Goal: Information Seeking & Learning: Learn about a topic

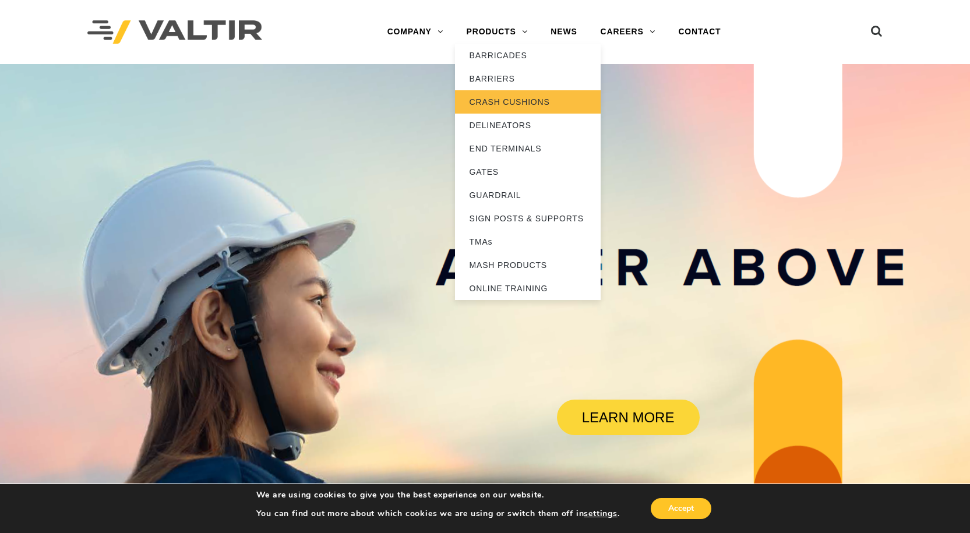
click at [515, 100] on link "CRASH CUSHIONS" at bounding box center [528, 101] width 146 height 23
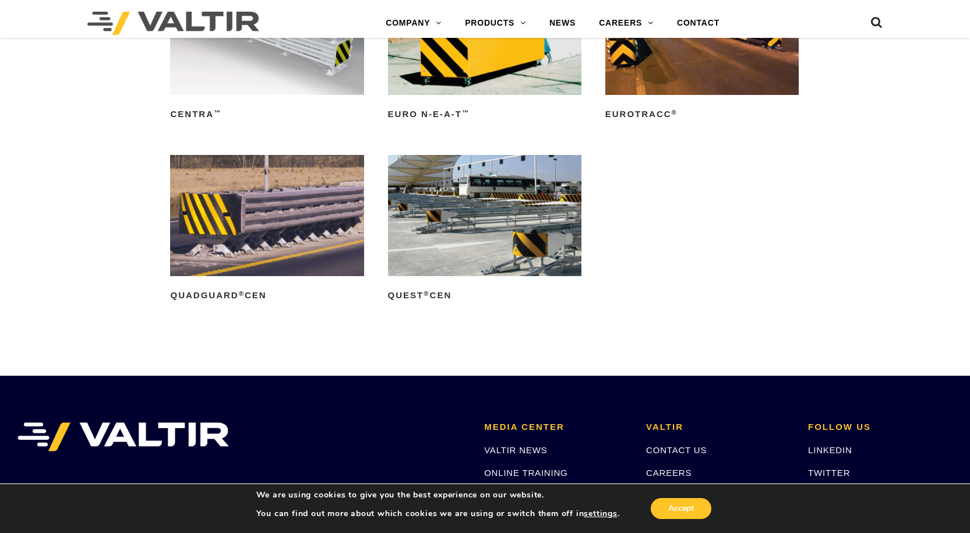
scroll to position [3437, 0]
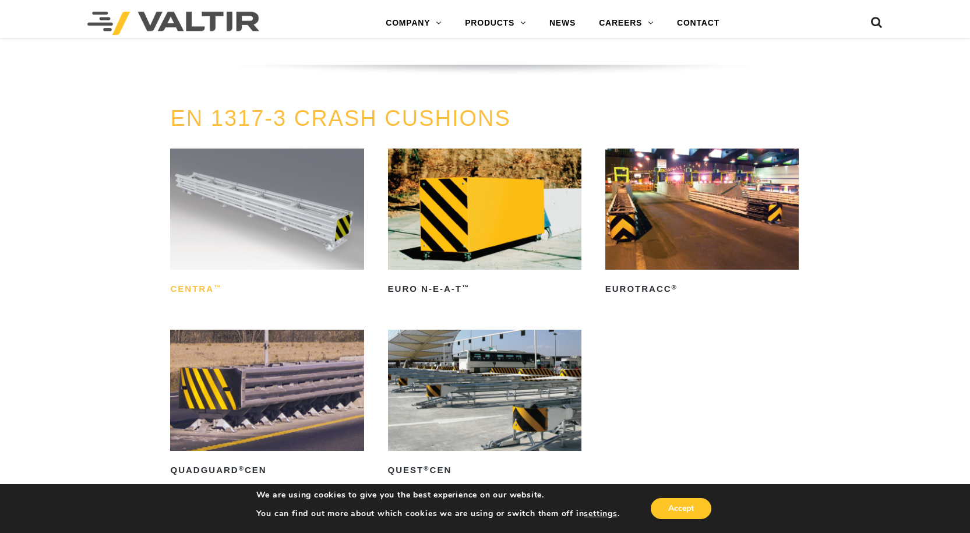
click at [203, 290] on h2 "CENTRA ™" at bounding box center [266, 289] width 193 height 19
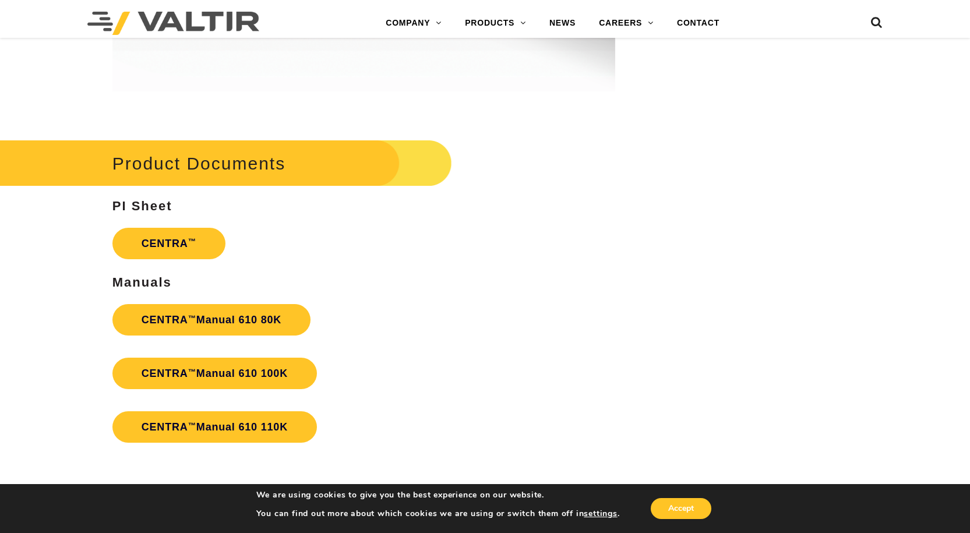
scroll to position [2389, 0]
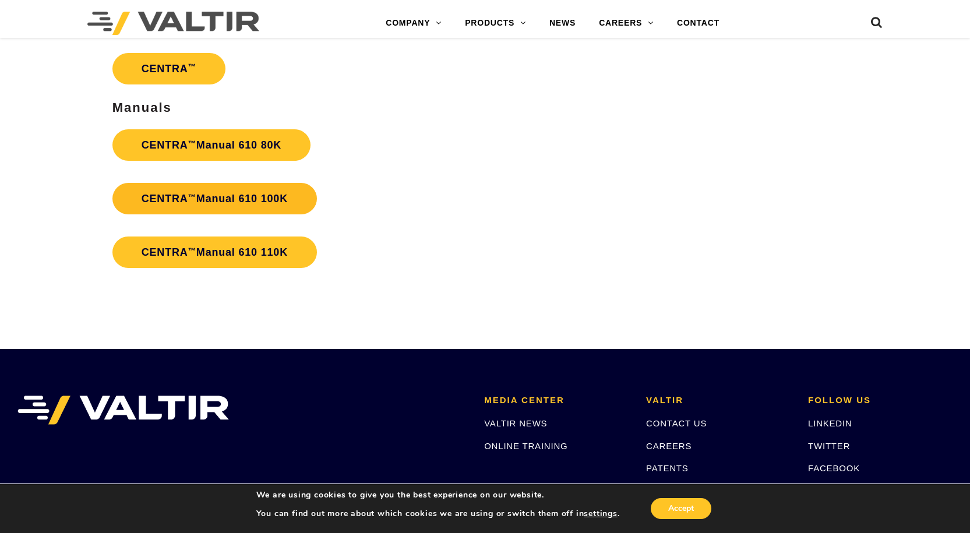
click at [244, 194] on strong "CENTRA ™ Manual 610 100K" at bounding box center [215, 199] width 146 height 12
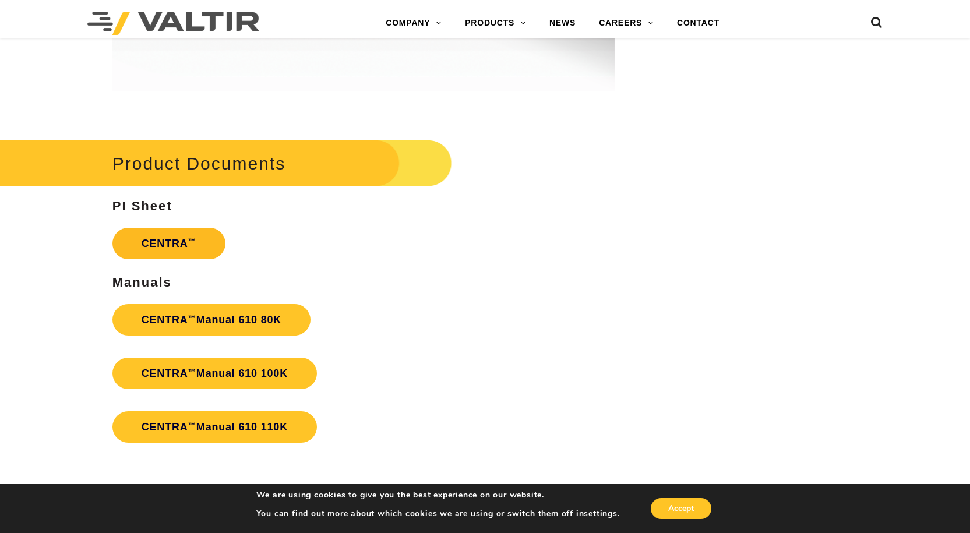
click at [161, 245] on link "CENTRA ™" at bounding box center [168, 243] width 113 height 31
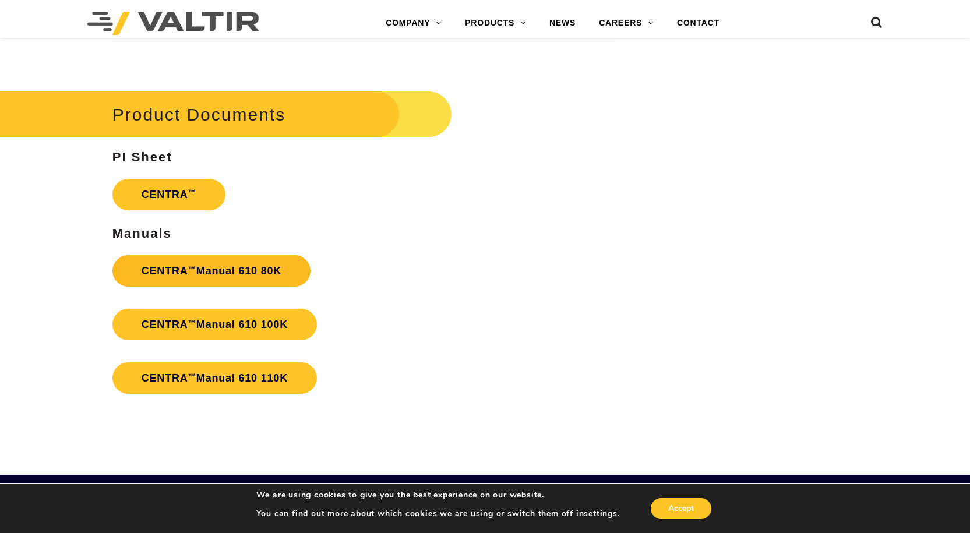
scroll to position [2088, 0]
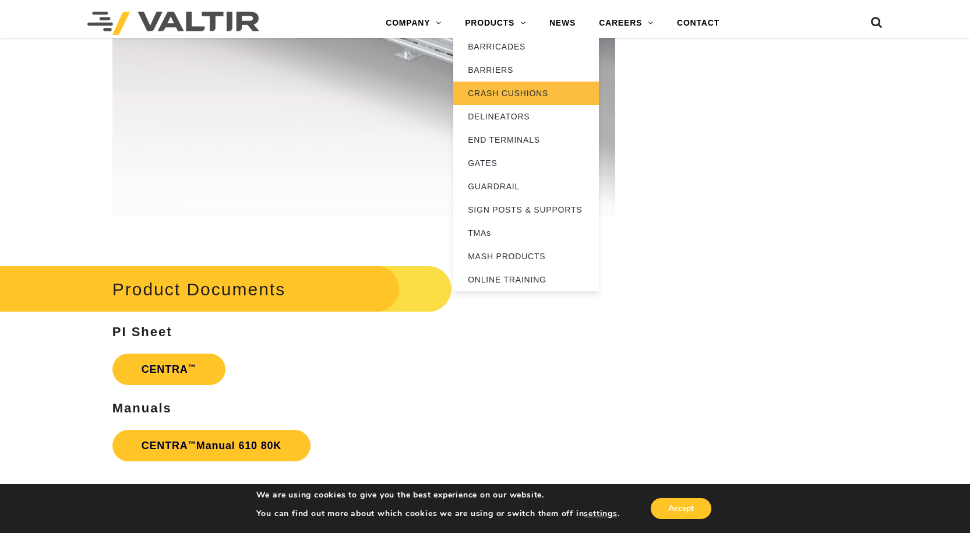
click at [520, 96] on link "CRASH CUSHIONS" at bounding box center [526, 93] width 146 height 23
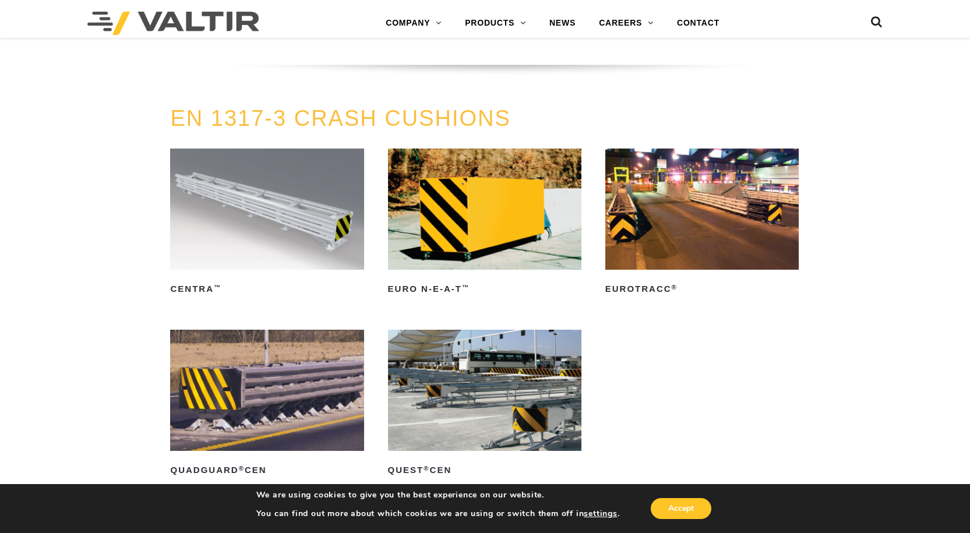
scroll to position [3496, 0]
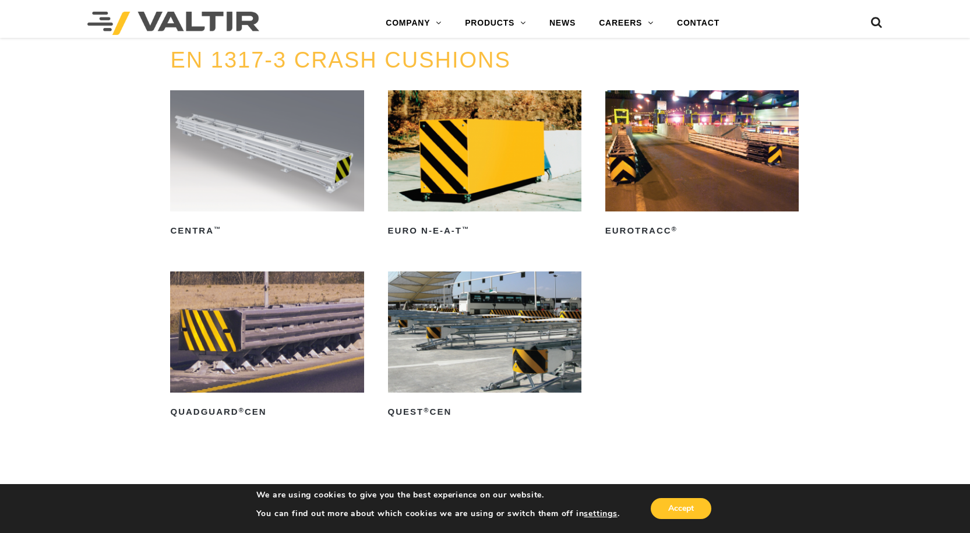
click at [694, 193] on img at bounding box center [701, 150] width 193 height 121
click at [291, 177] on img at bounding box center [266, 150] width 193 height 121
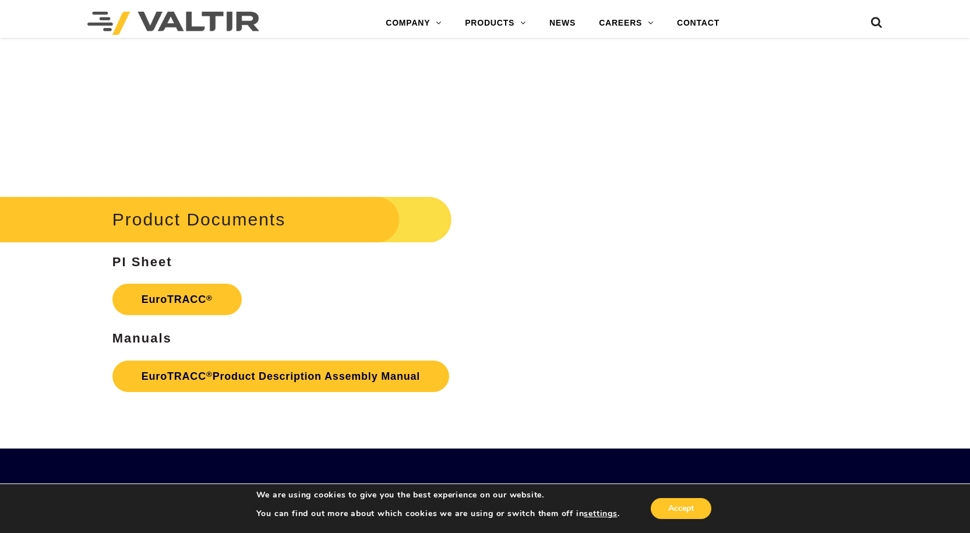
scroll to position [1573, 0]
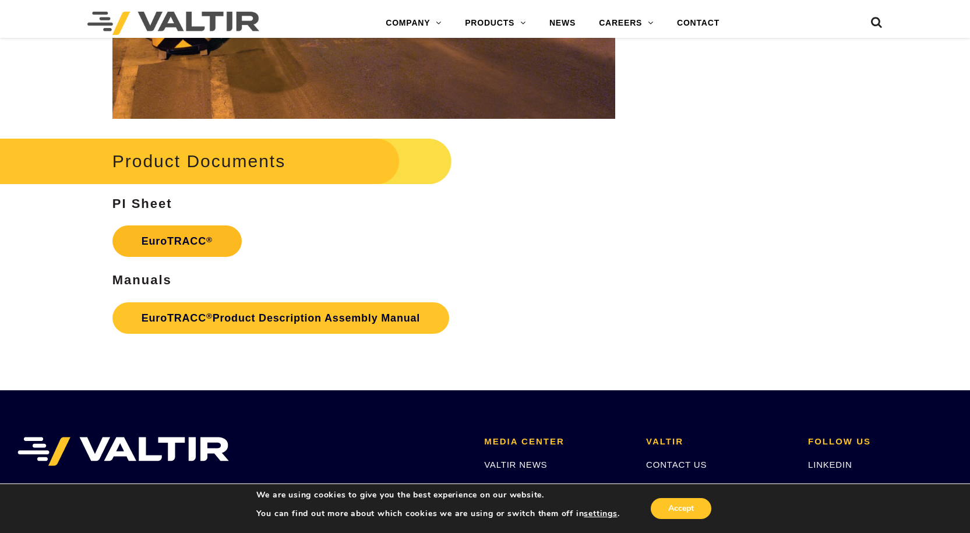
click at [190, 245] on link "EuroTRACC ®" at bounding box center [176, 240] width 129 height 31
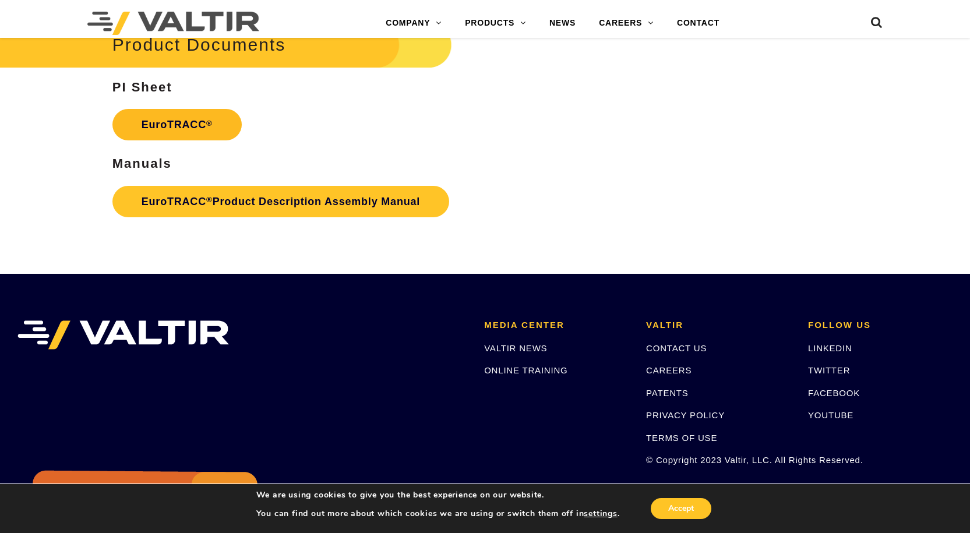
scroll to position [1573, 0]
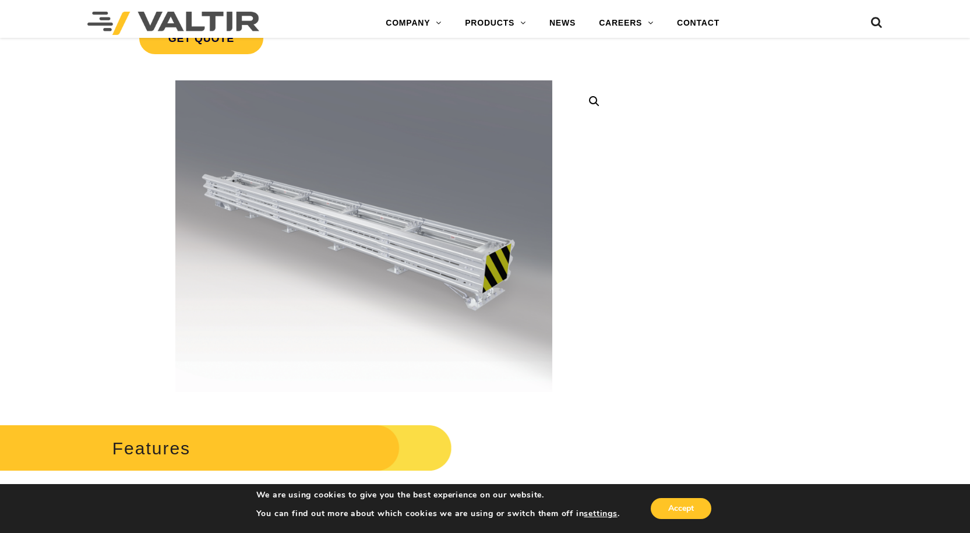
scroll to position [466, 0]
